Goal: Obtain resource: Obtain resource

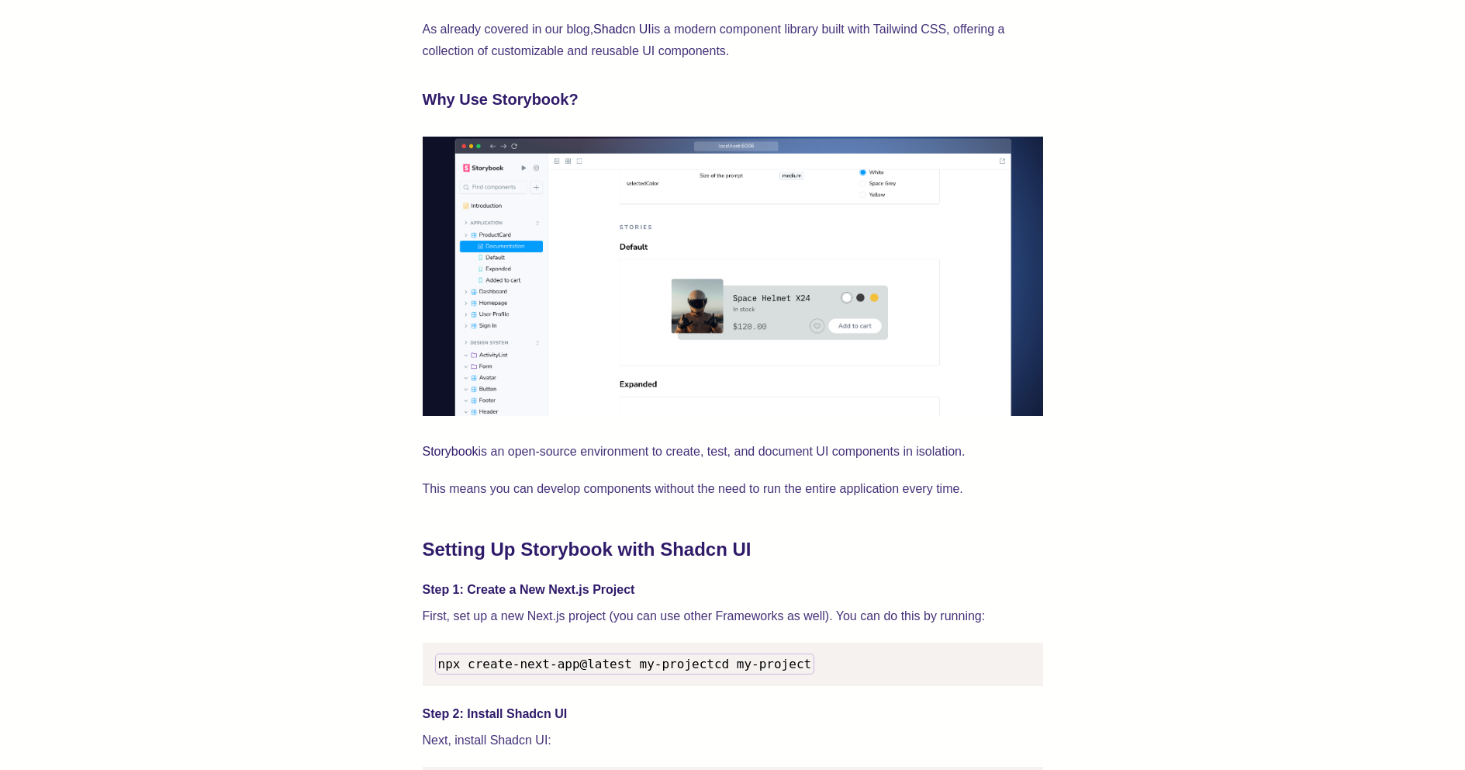
scroll to position [1241, 0]
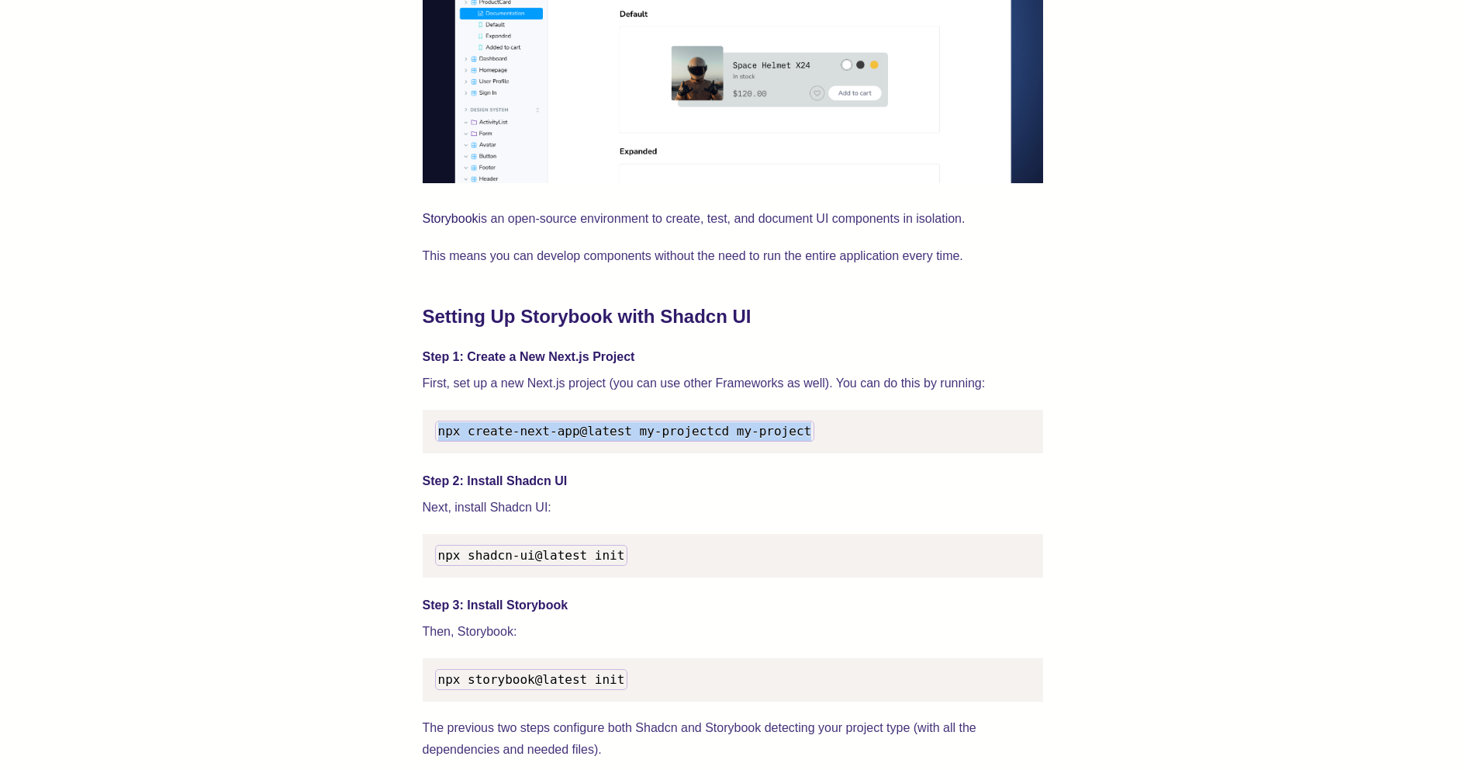
drag, startPoint x: 437, startPoint y: 429, endPoint x: 594, endPoint y: 451, distance: 159.0
click at [594, 451] on pre "npx create-next-app@latest my-project cd my-project" at bounding box center [733, 431] width 621 height 43
copy code "npx create-next-app@latest my-project cd my-project"
click at [486, 437] on span "npx create-next-app@latest my-project" at bounding box center [576, 431] width 276 height 15
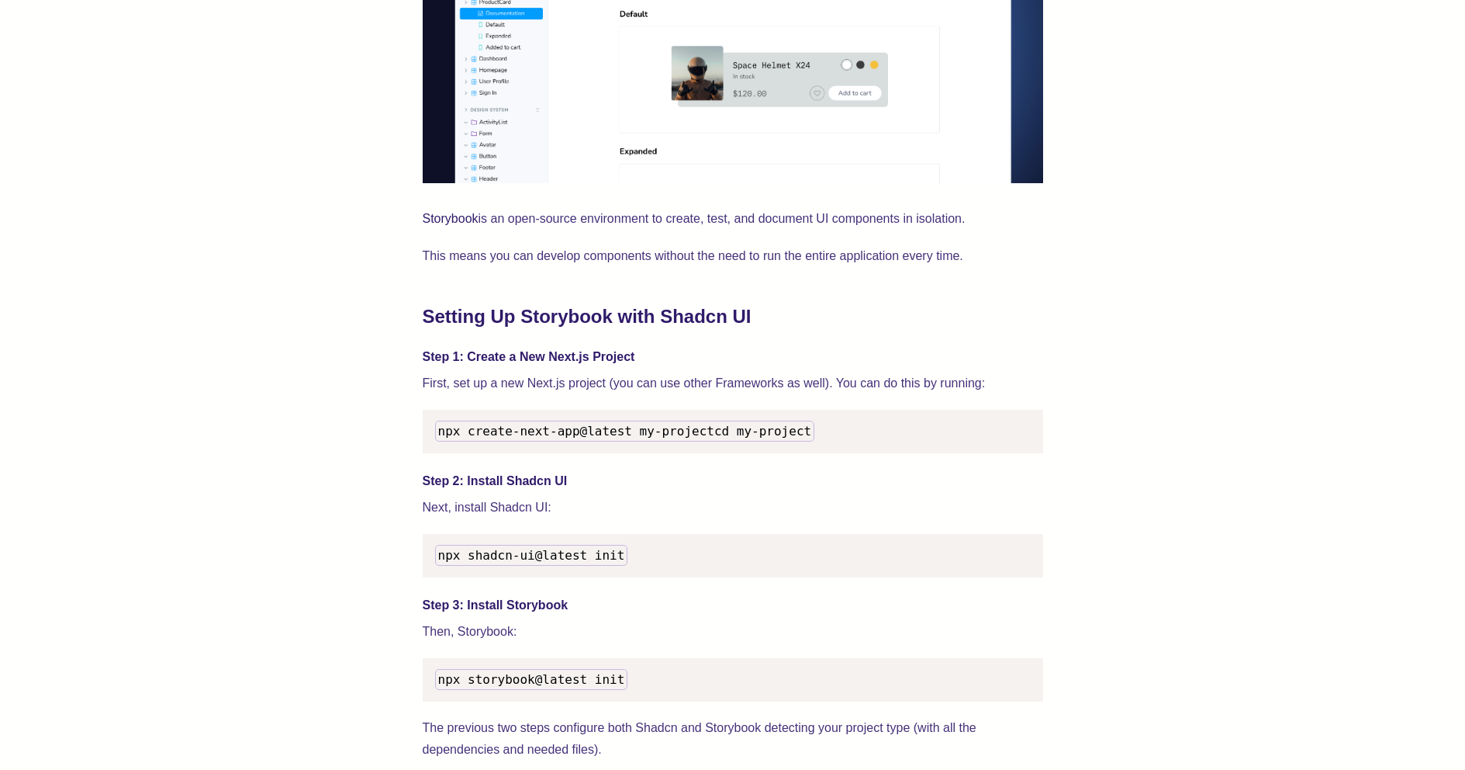
click at [550, 428] on span "npx create-next-app@latest my-project" at bounding box center [576, 431] width 276 height 15
copy span "npx create-next-app@latest my-project"
